Goal: Task Accomplishment & Management: Use online tool/utility

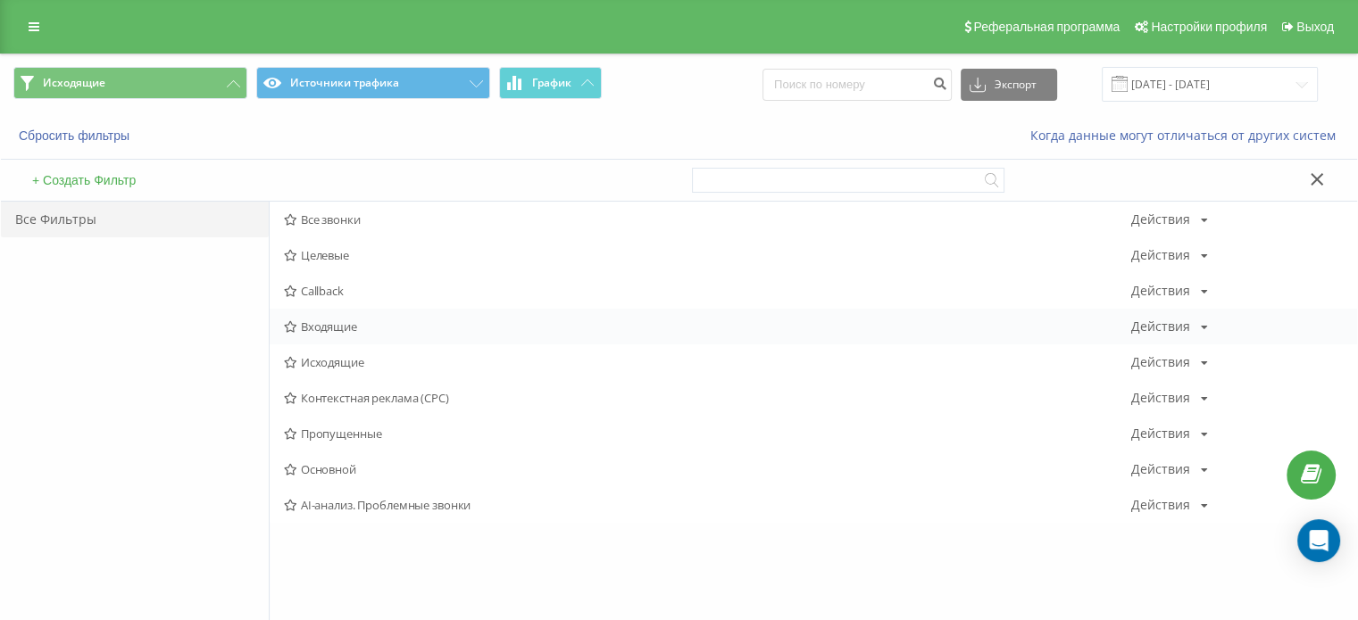
click at [325, 318] on div "Входящие Действия Редактировать Копировать Удалить По умолчанию Поделиться" at bounding box center [813, 327] width 1087 height 36
click at [327, 320] on span "Входящие" at bounding box center [707, 326] width 847 height 12
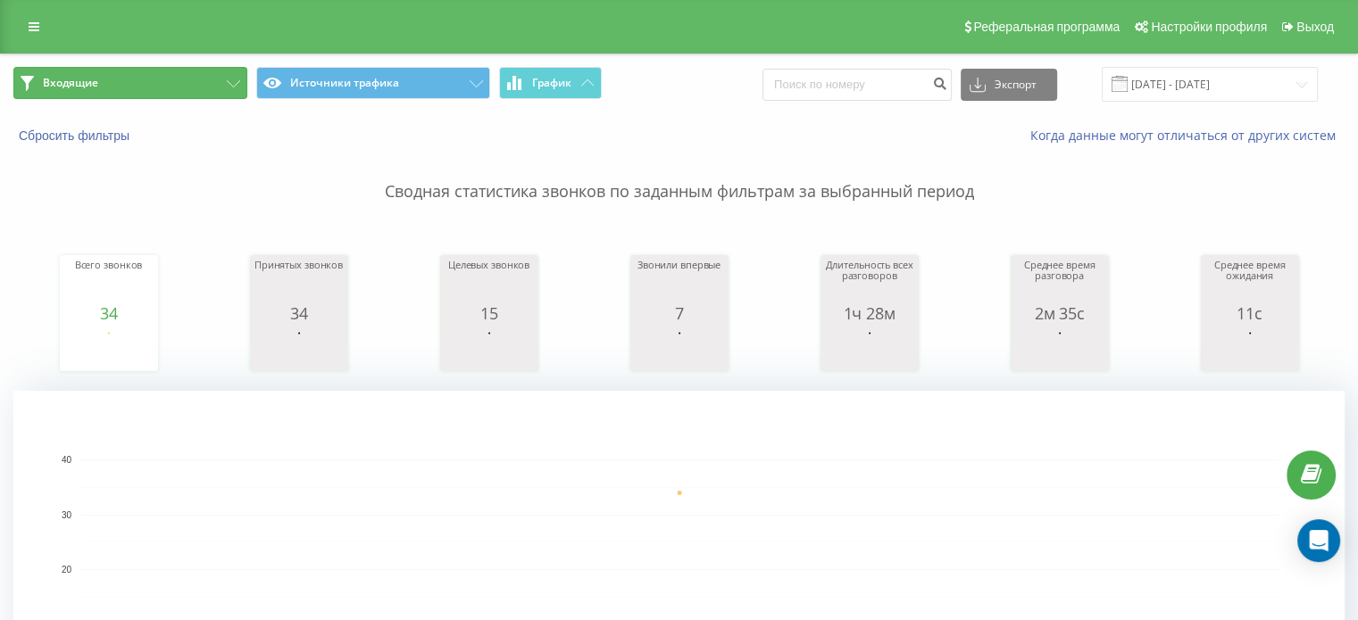
click at [158, 79] on button "Входящие" at bounding box center [130, 83] width 234 height 32
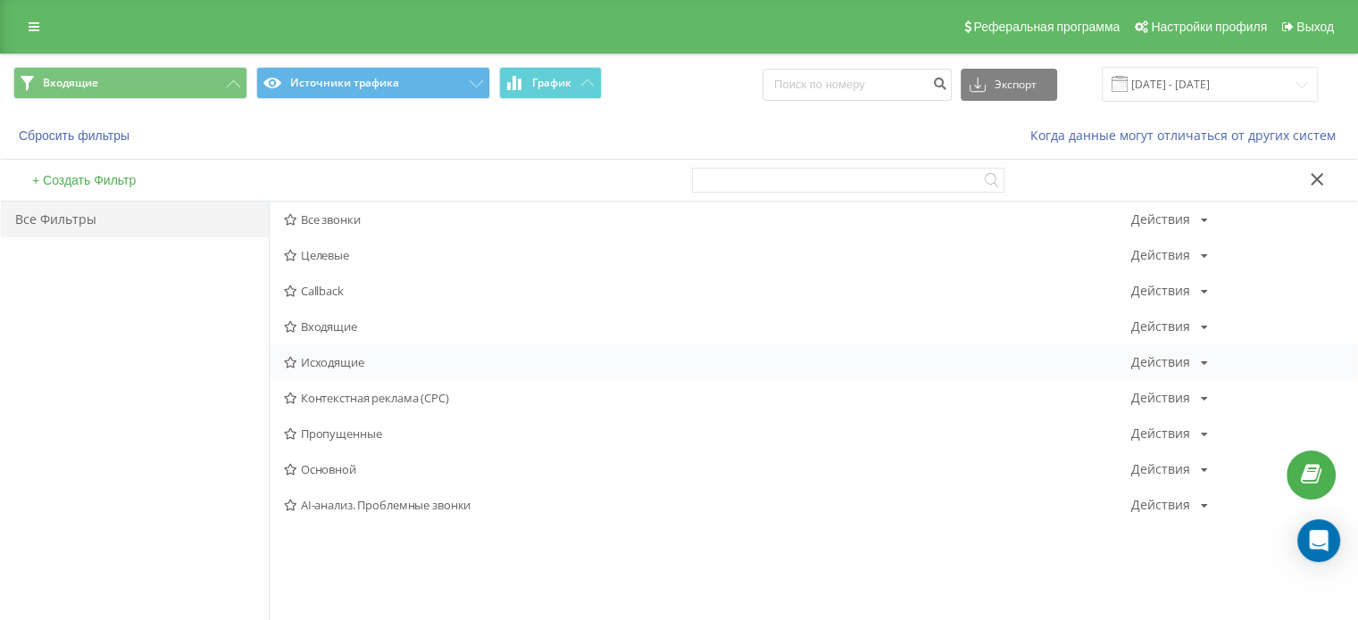
click at [332, 359] on span "Исходящие" at bounding box center [707, 362] width 847 height 12
